Goal: Contribute content

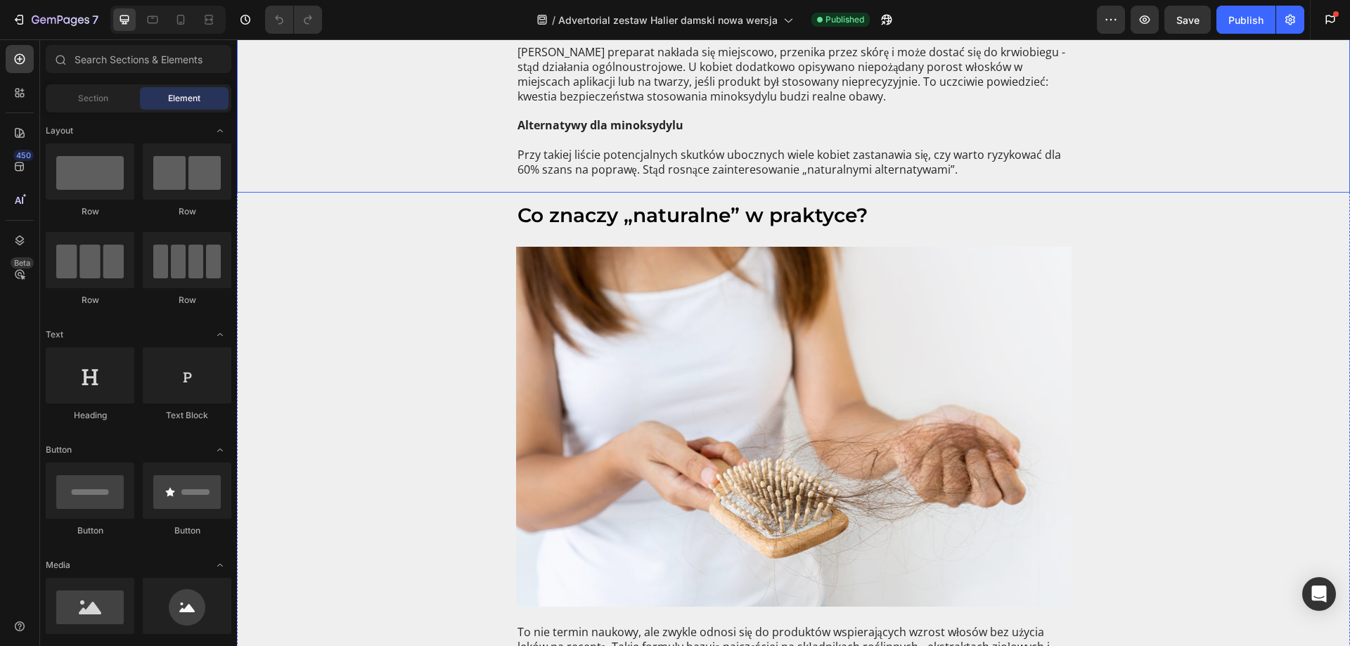
scroll to position [1335, 0]
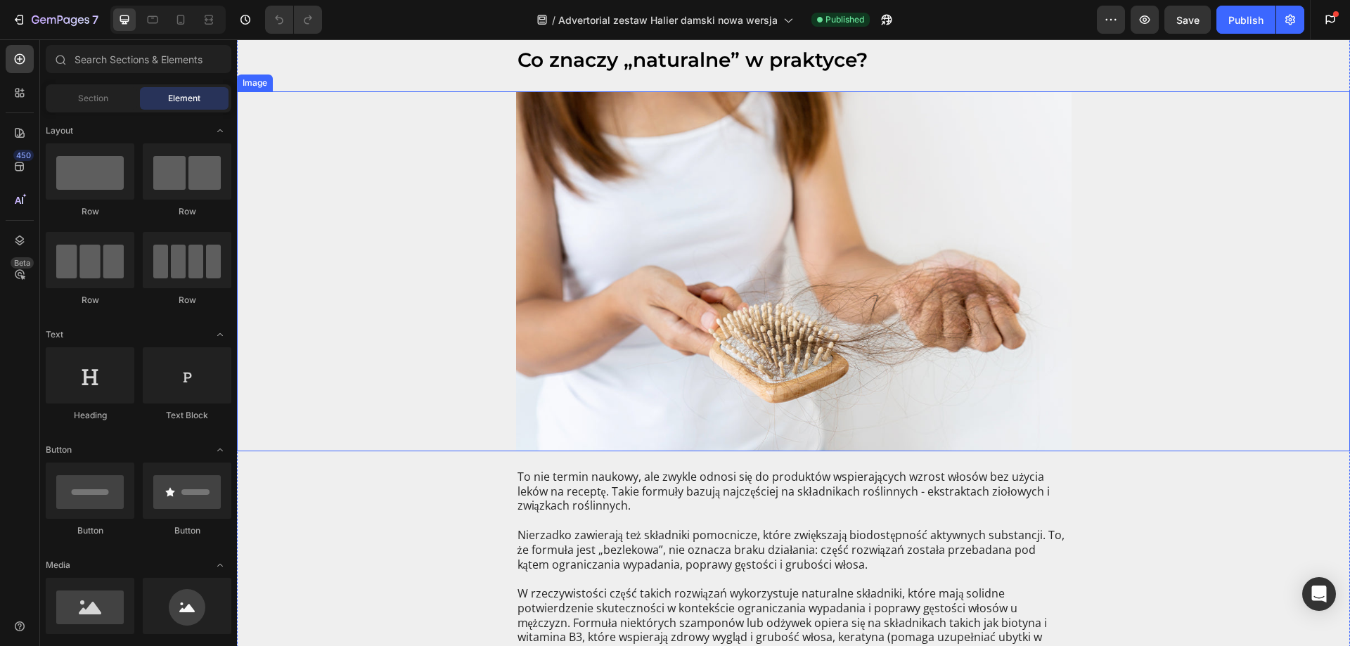
click at [730, 265] on img at bounding box center [793, 271] width 555 height 360
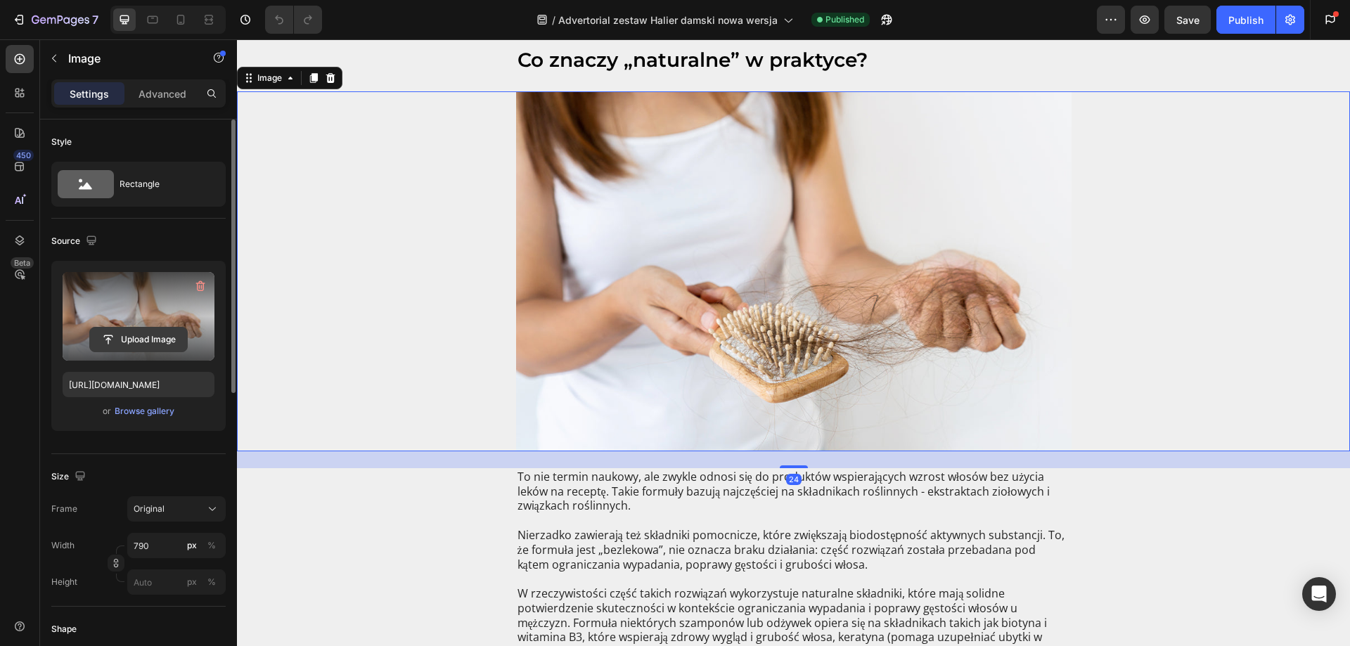
click at [139, 341] on input "file" at bounding box center [138, 340] width 97 height 24
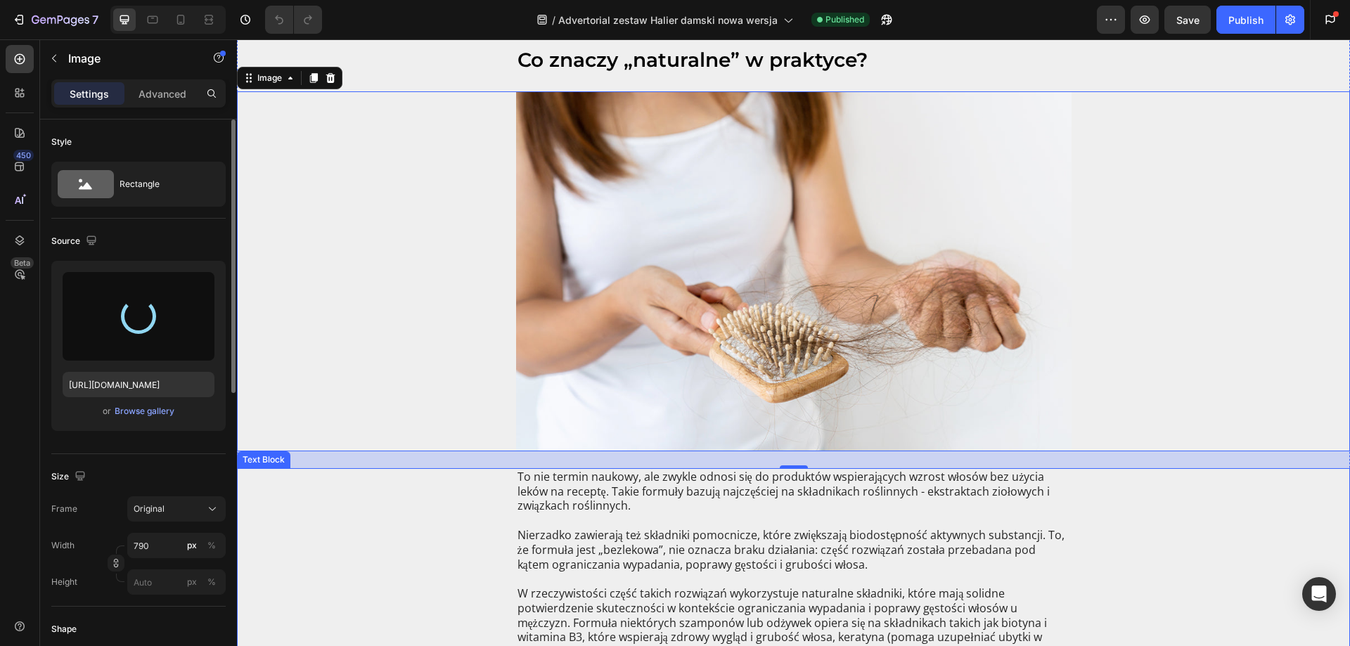
type input "https://cdn.shopify.com/s/files/1/0653/6200/2096/files/gempages_547557099618436…"
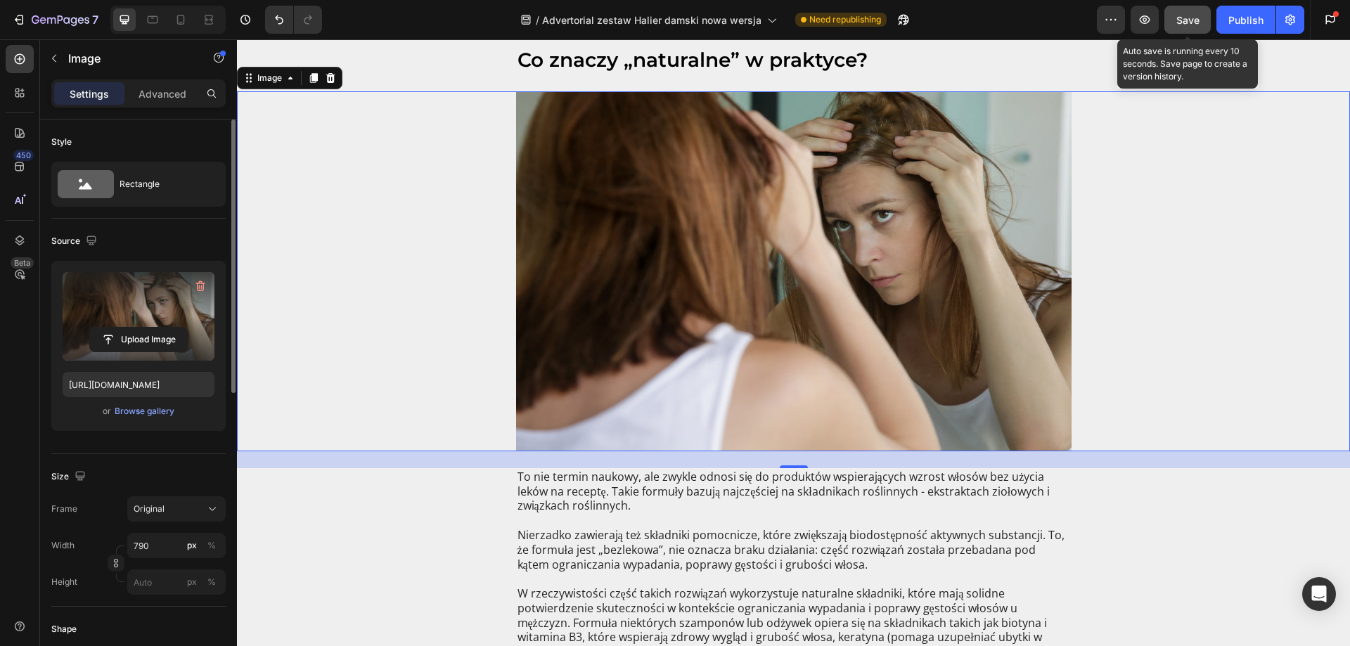
click at [1189, 20] on span "Save" at bounding box center [1187, 20] width 23 height 12
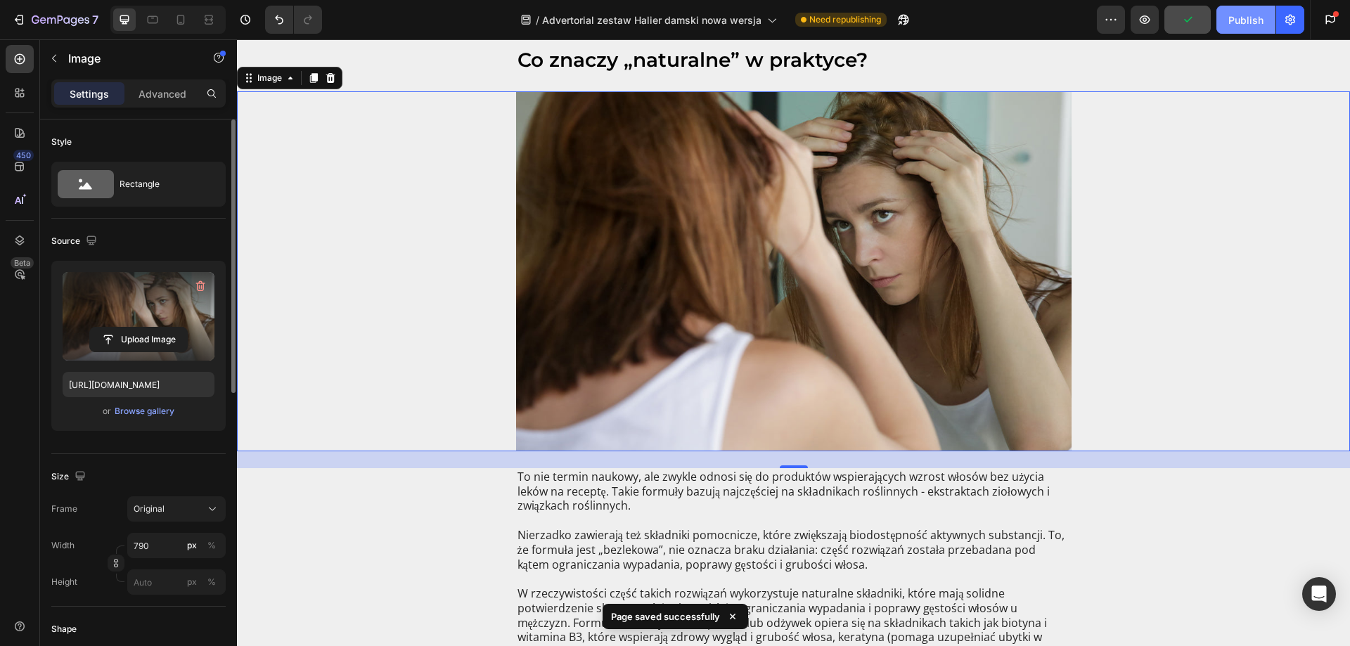
click at [1235, 26] on div "Publish" at bounding box center [1245, 20] width 35 height 15
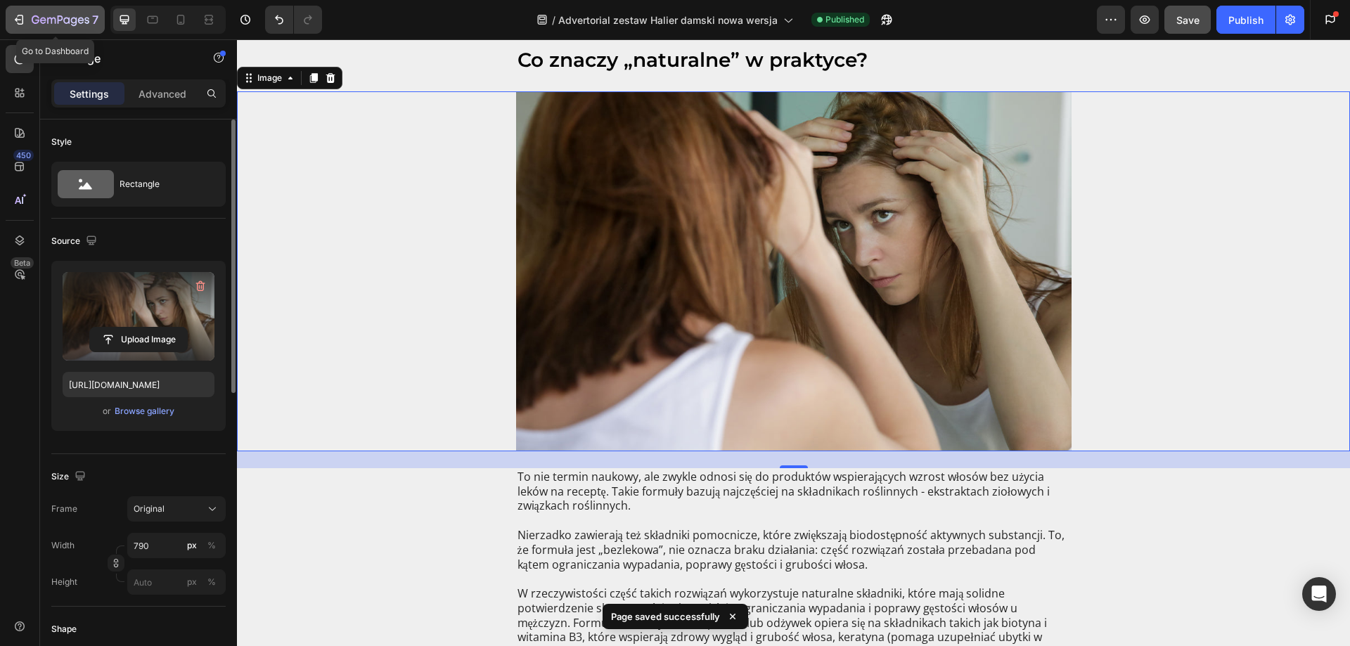
click at [20, 18] on icon "button" at bounding box center [19, 20] width 14 height 14
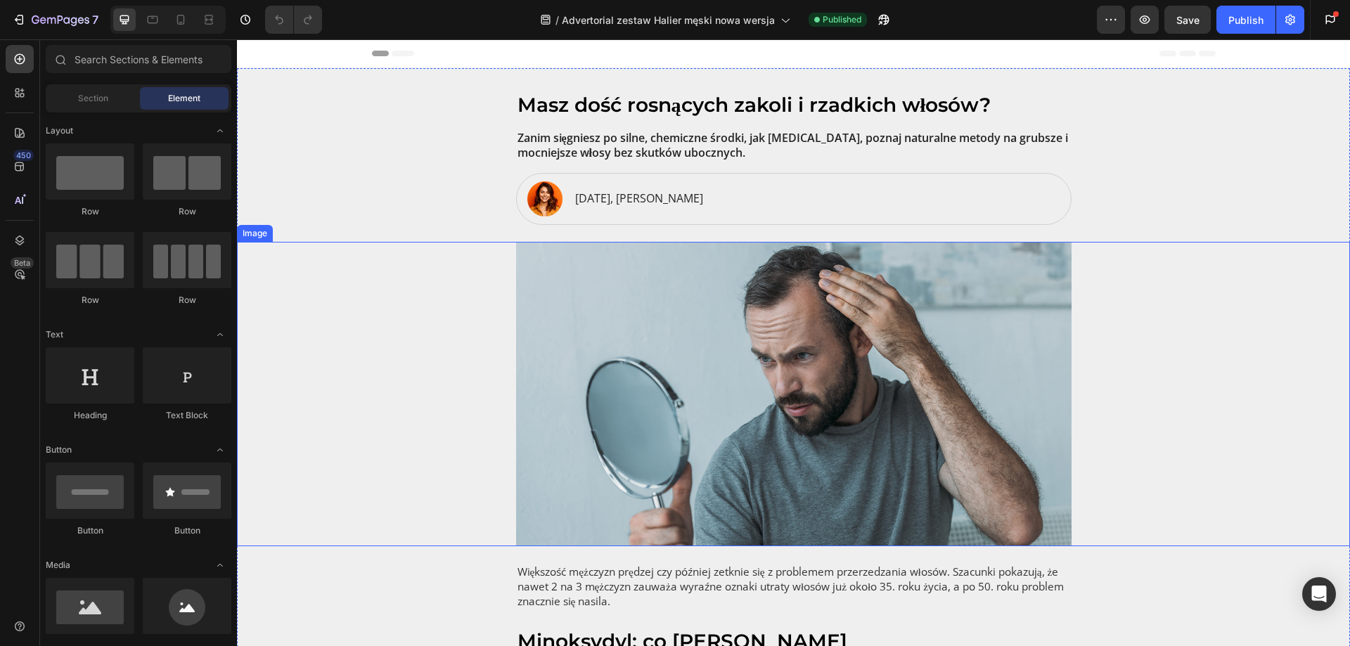
click at [729, 334] on img at bounding box center [793, 394] width 555 height 304
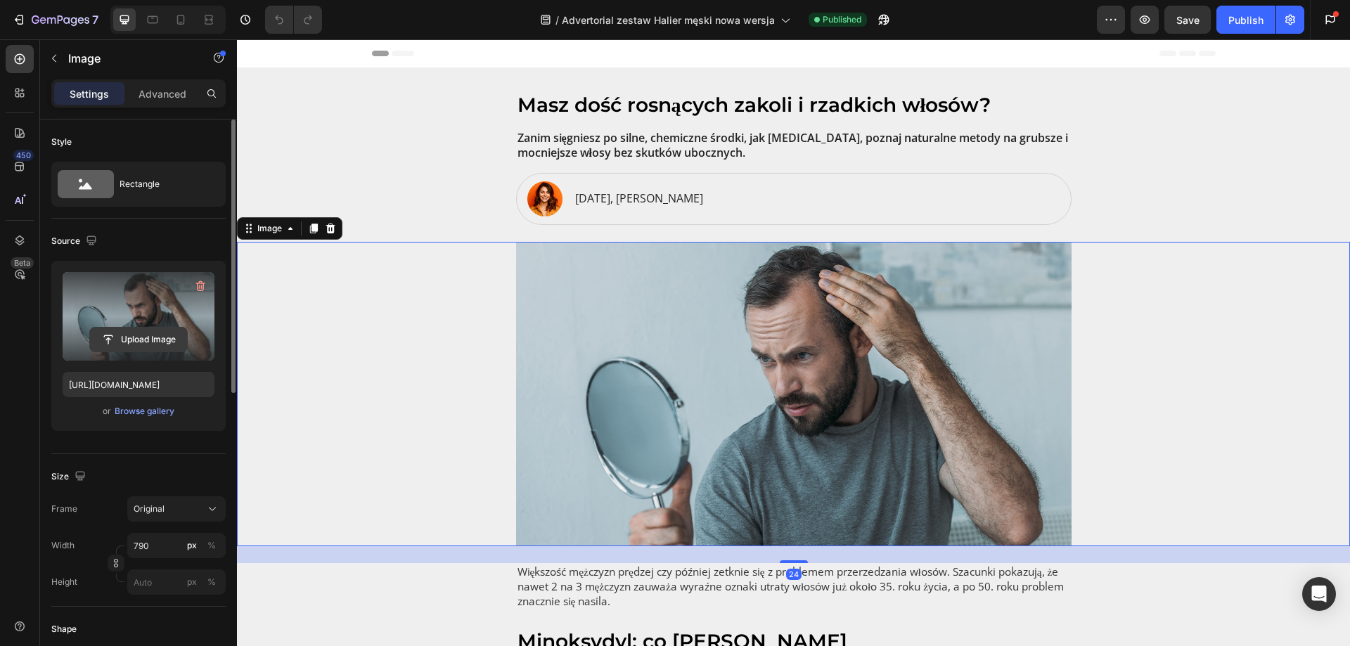
click at [162, 337] on input "file" at bounding box center [138, 340] width 97 height 24
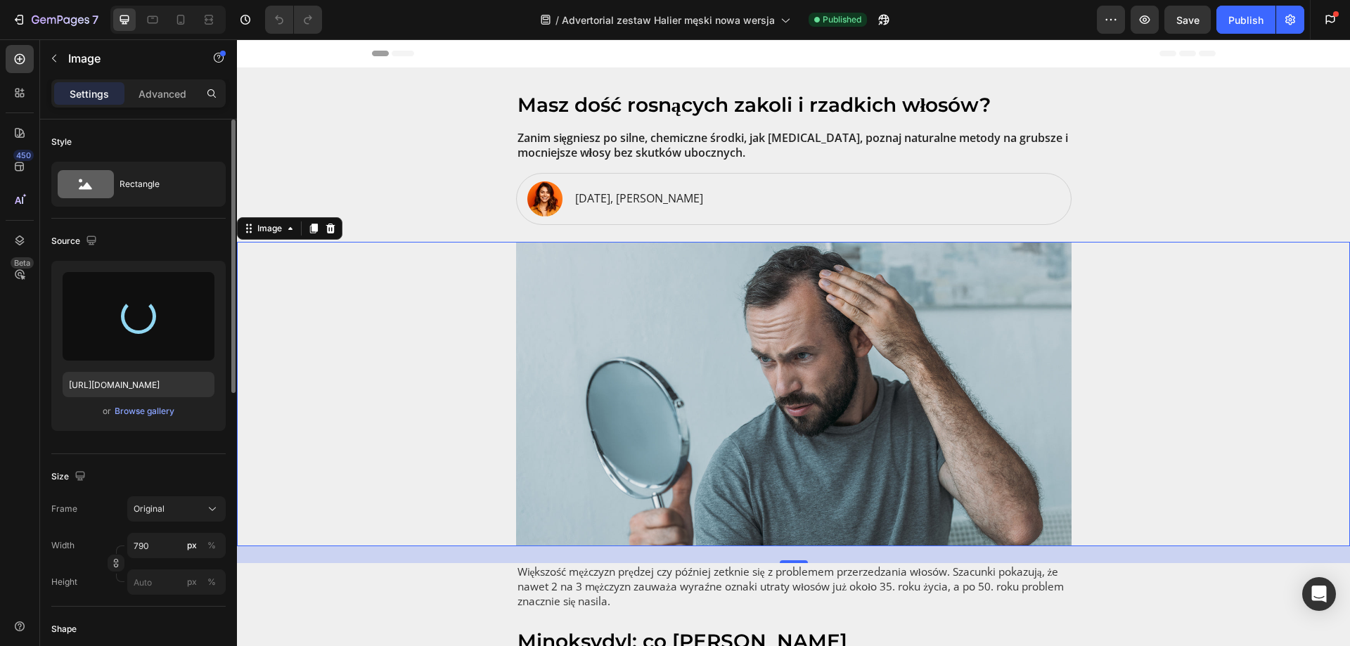
type input "https://cdn.shopify.com/s/files/1/0653/6200/2096/files/gempages_547557099618436…"
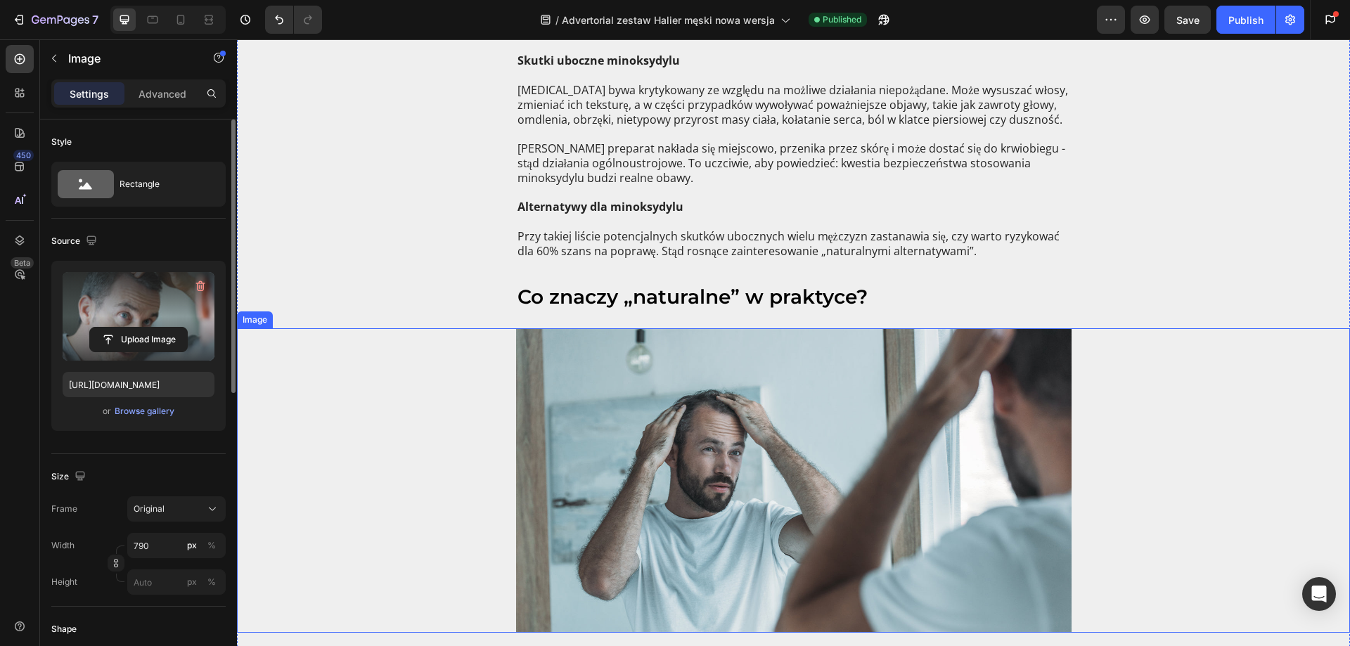
scroll to position [1265, 0]
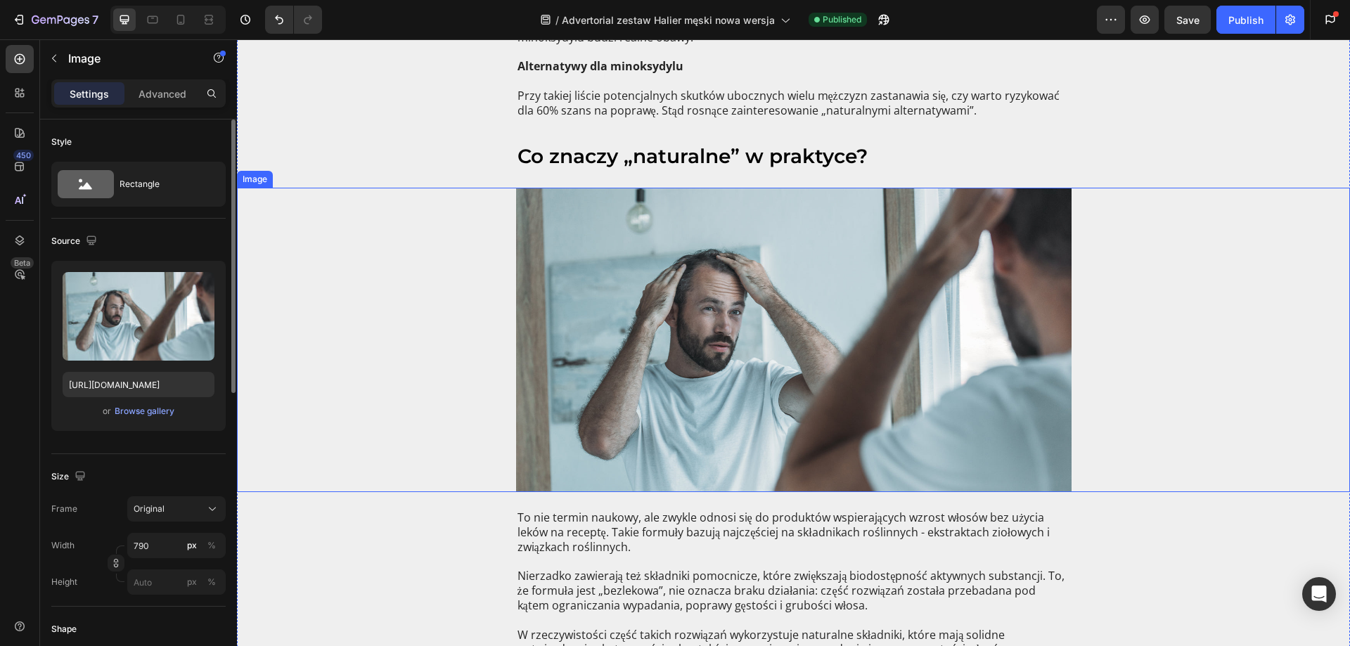
click at [731, 278] on img at bounding box center [793, 340] width 555 height 304
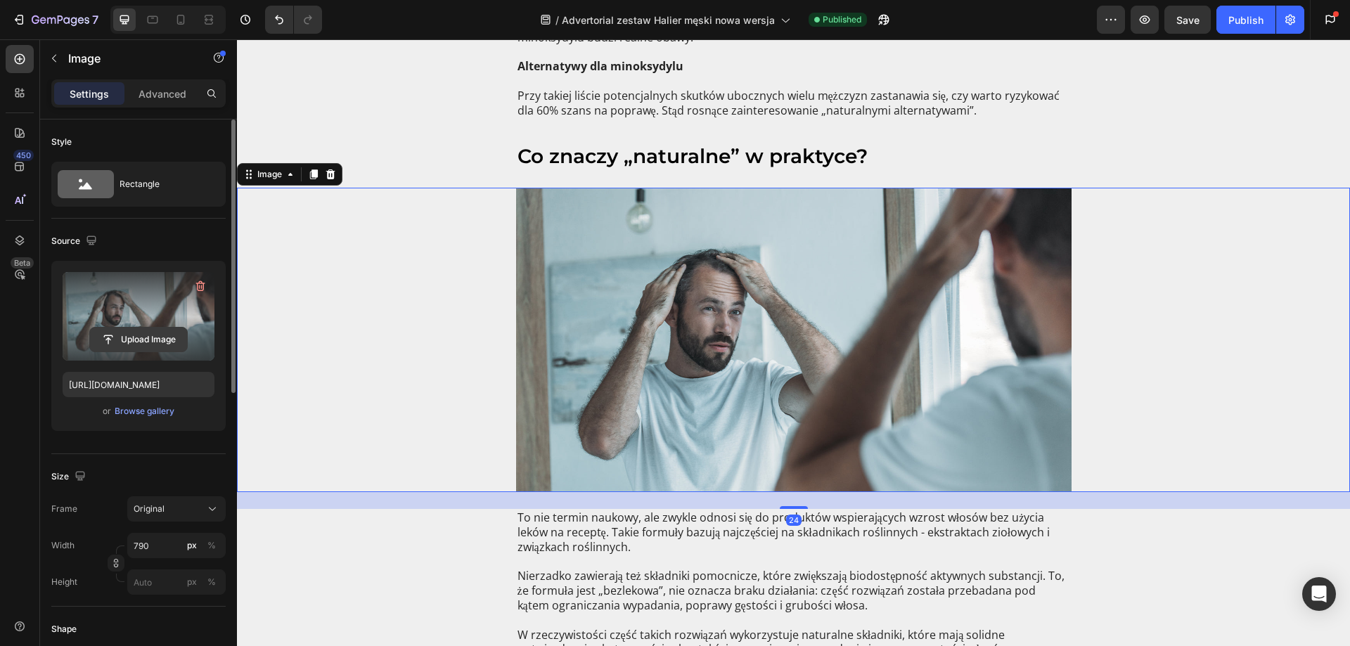
click at [138, 340] on input "file" at bounding box center [138, 340] width 97 height 24
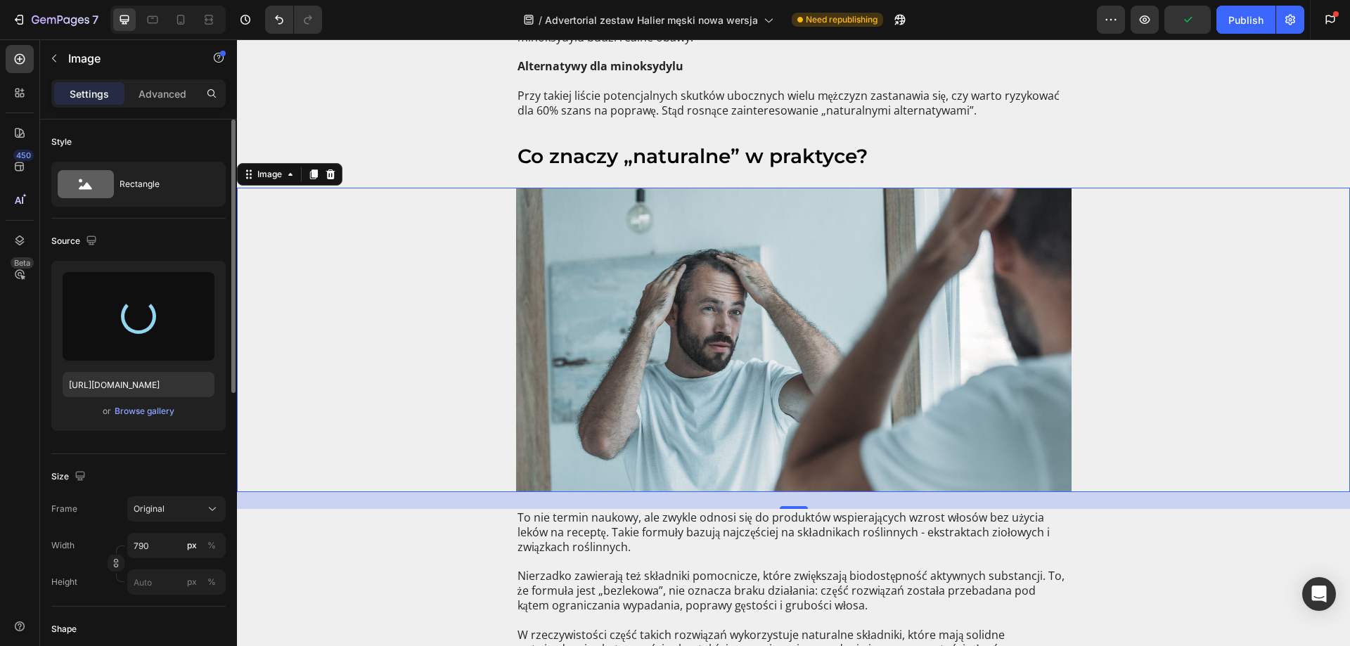
type input "https://cdn.shopify.com/s/files/1/0653/6200/2096/files/gempages_547557099618436…"
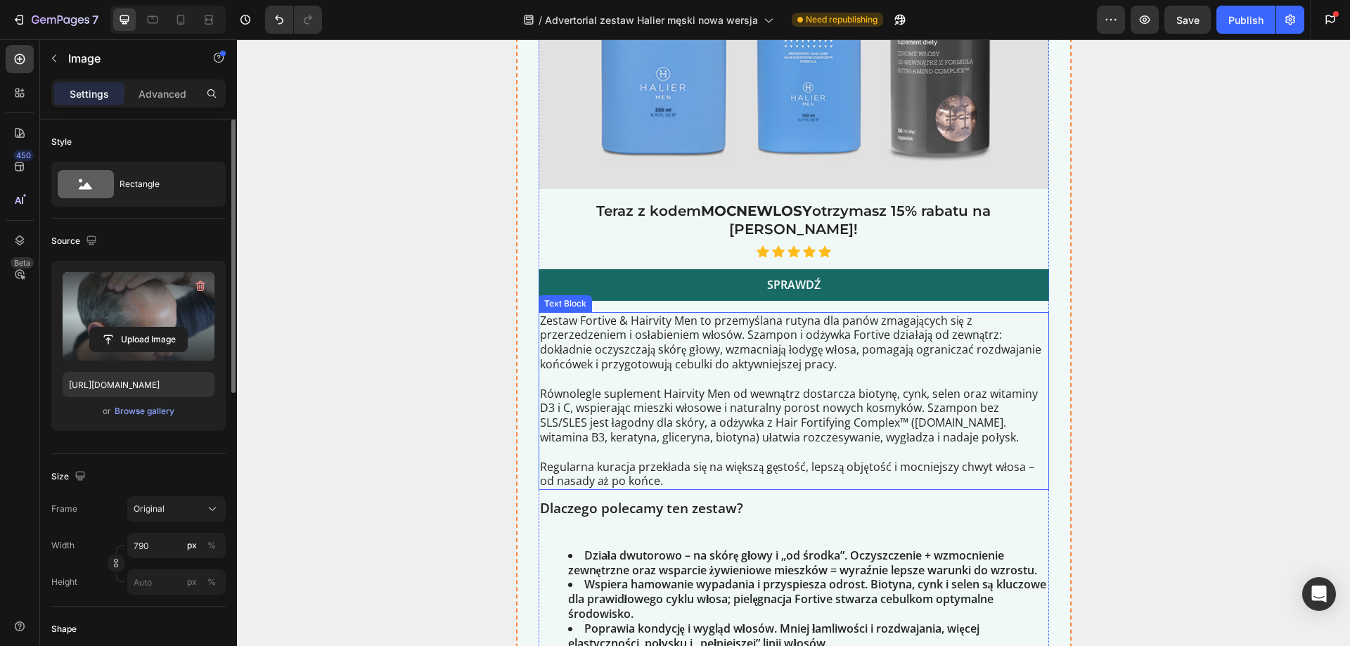
scroll to position [3374, 0]
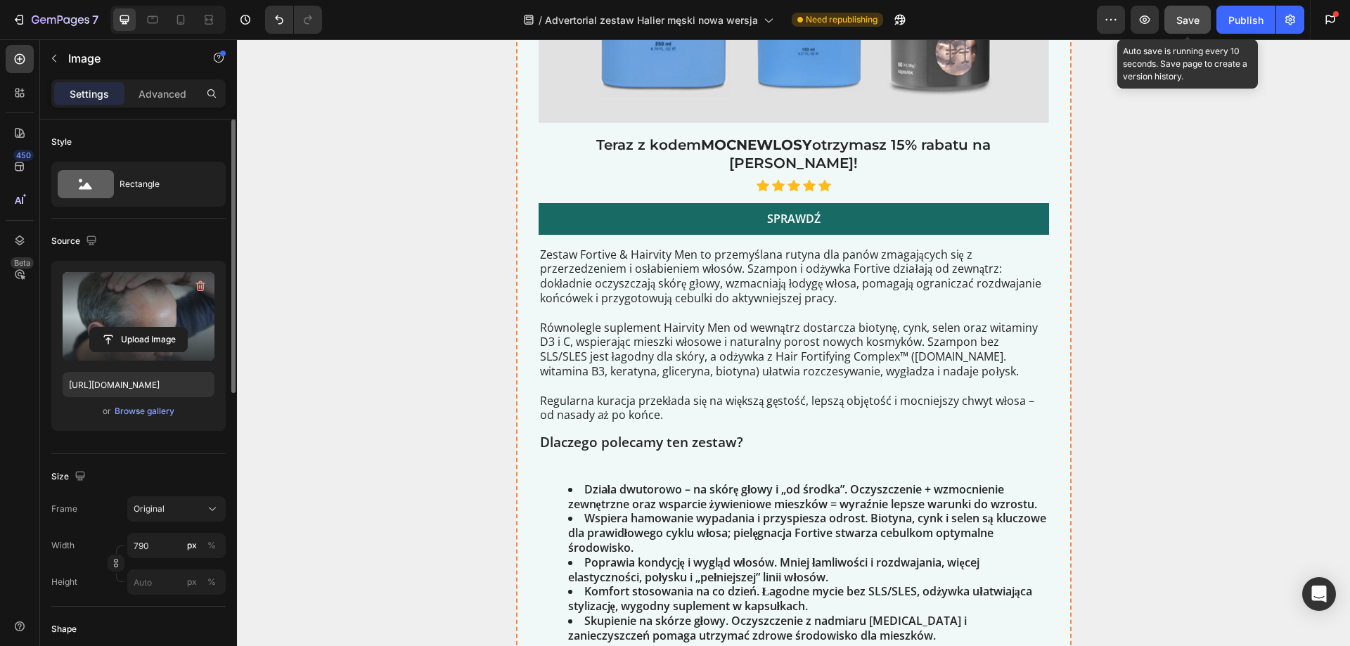
click at [1183, 8] on button "Save" at bounding box center [1187, 20] width 46 height 28
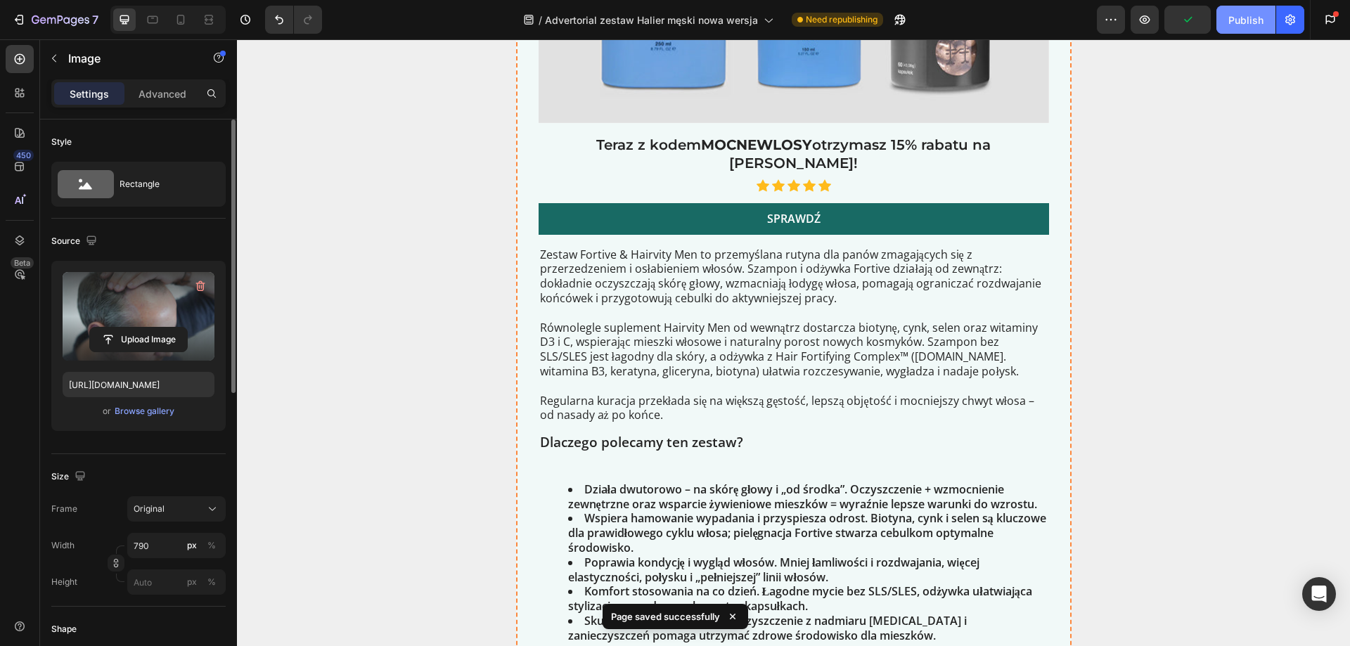
click at [1241, 18] on div "Publish" at bounding box center [1245, 20] width 35 height 15
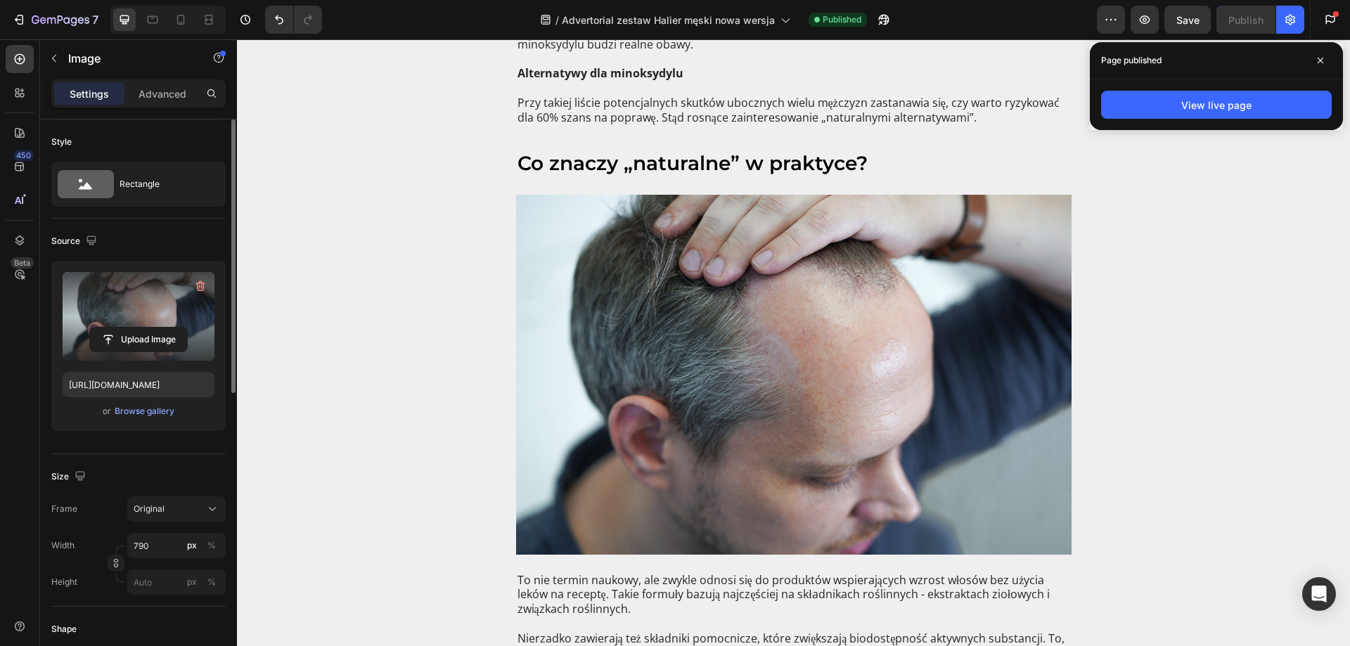
scroll to position [1406, 0]
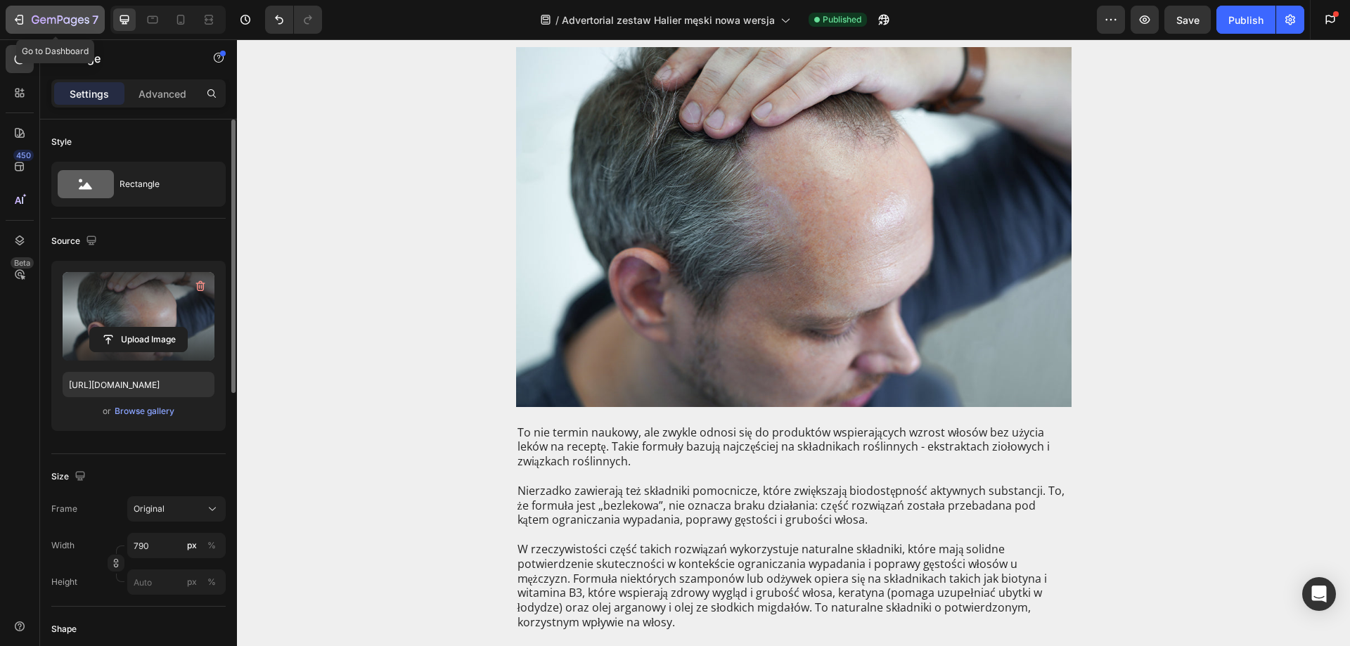
click at [22, 15] on icon "button" at bounding box center [21, 20] width 6 height 10
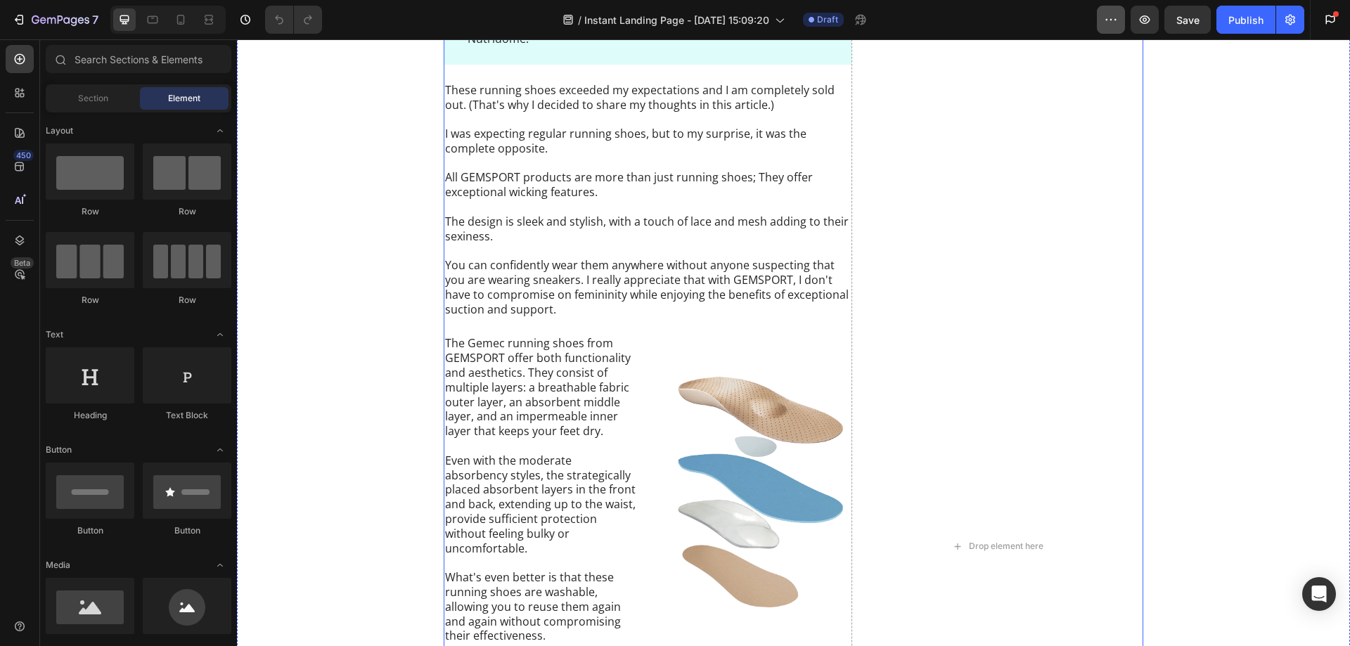
scroll to position [5061, 0]
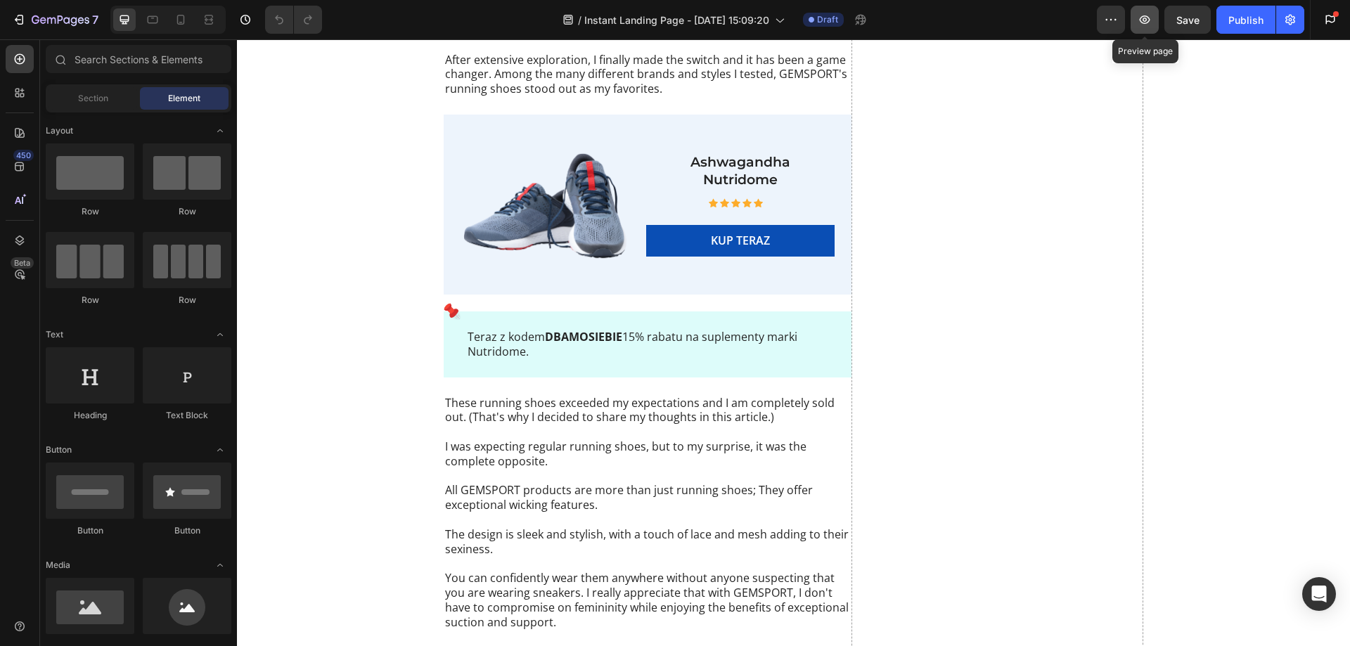
click at [1146, 15] on icon "button" at bounding box center [1144, 20] width 14 height 14
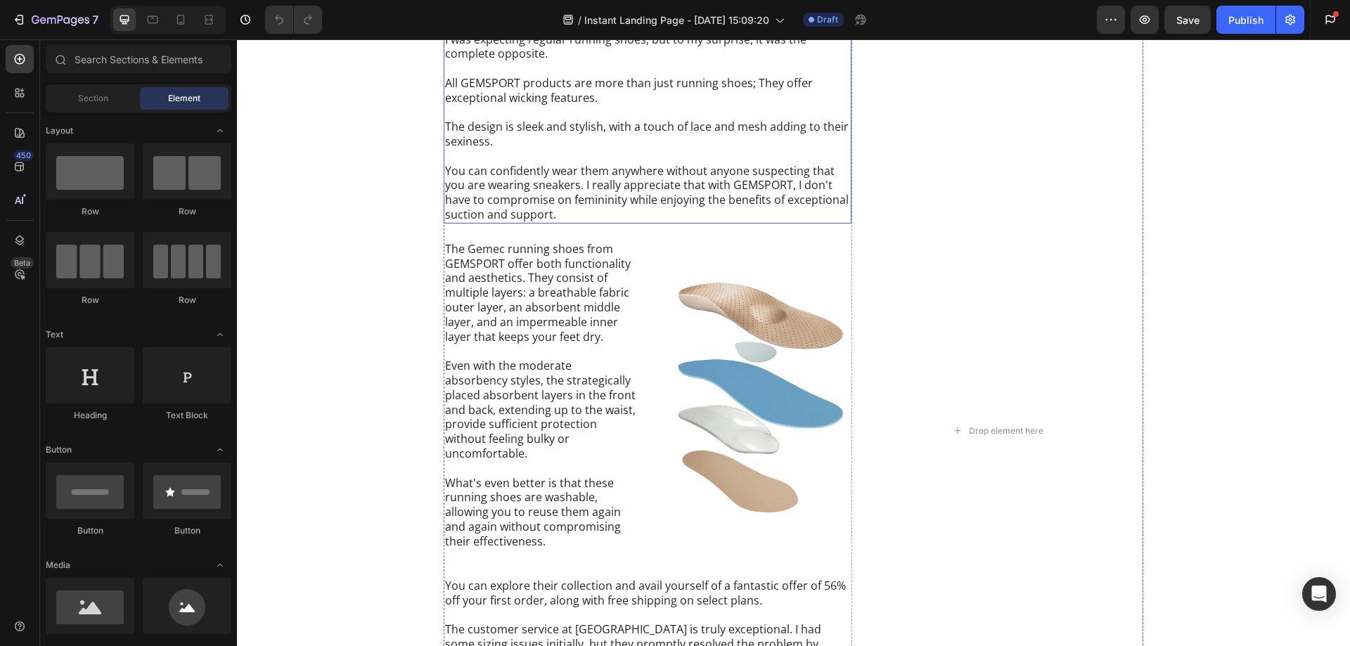
scroll to position [3936, 0]
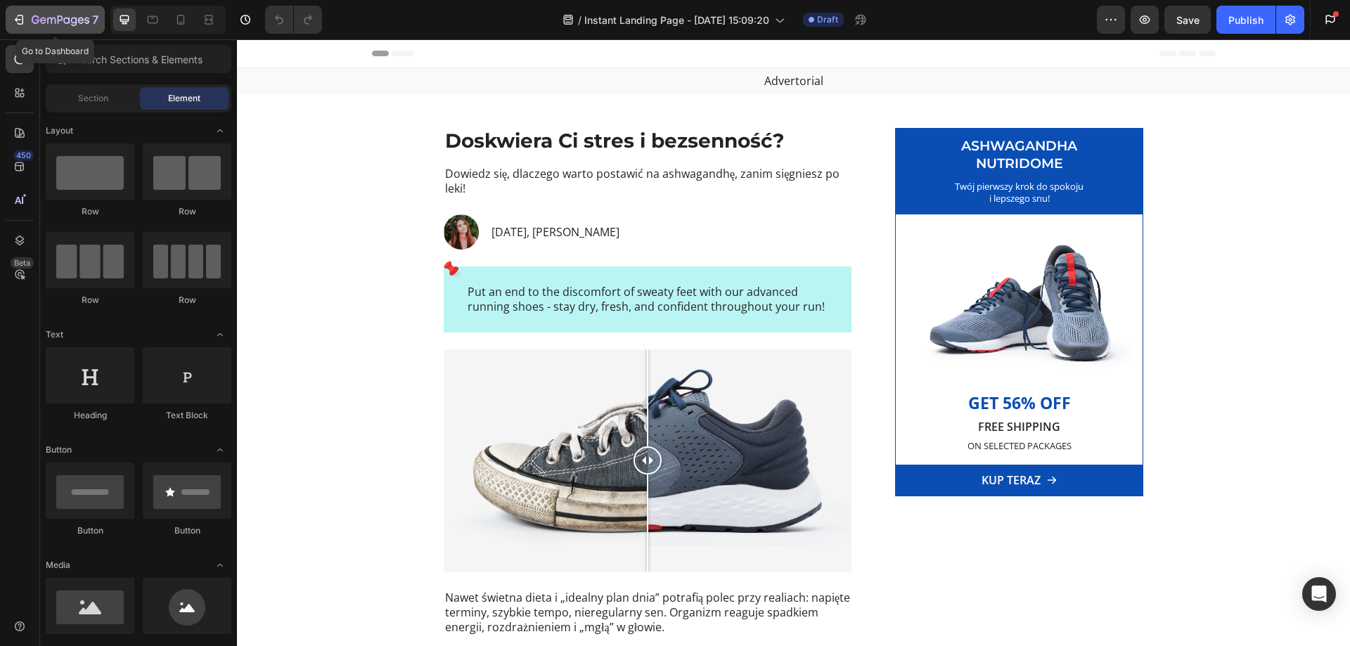
click at [18, 9] on button "7" at bounding box center [55, 20] width 99 height 28
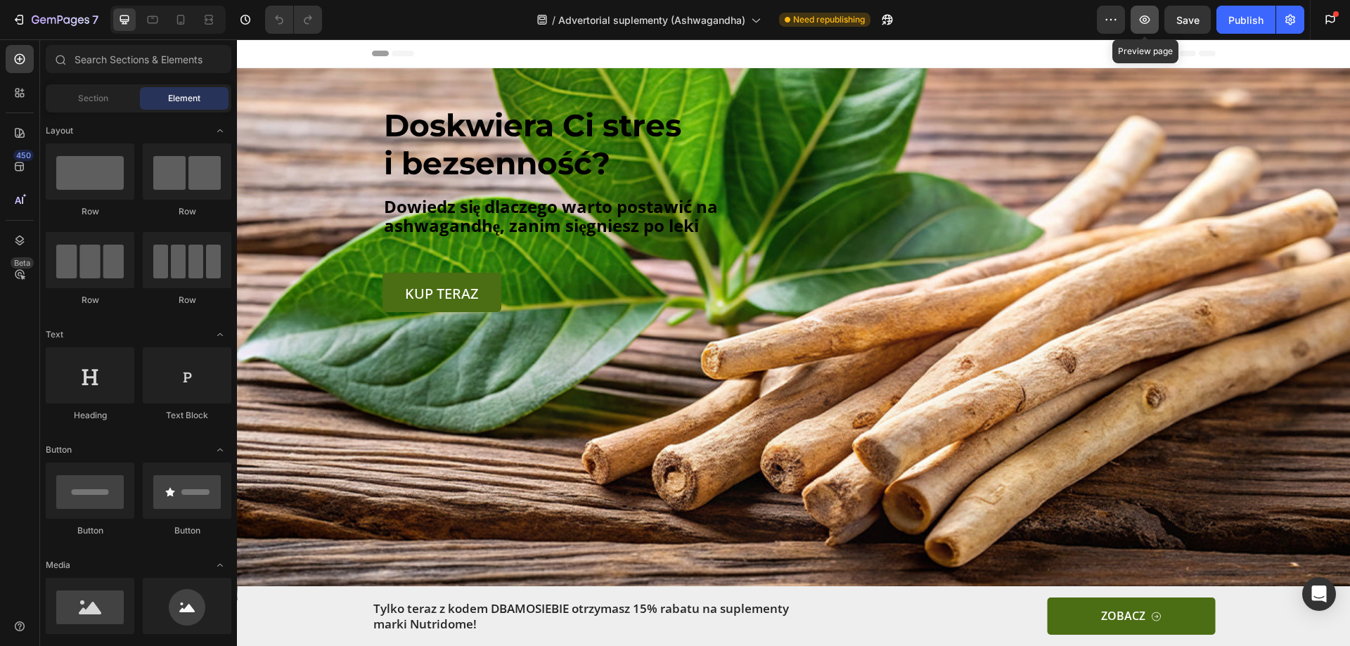
click at [1145, 26] on icon "button" at bounding box center [1144, 20] width 14 height 14
